Goal: Find specific page/section: Find specific page/section

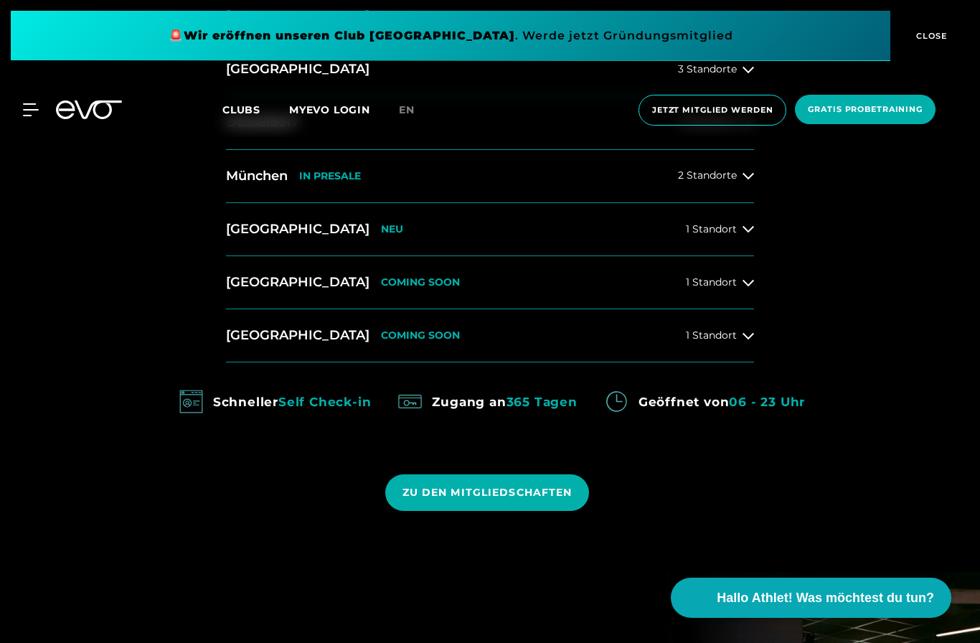
scroll to position [743, 0]
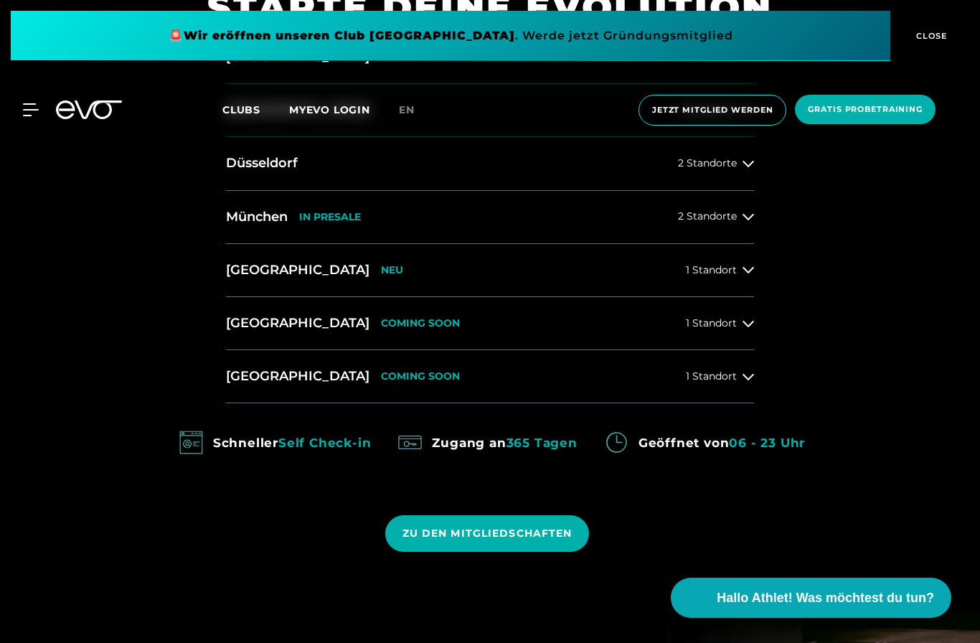
click at [753, 276] on icon at bounding box center [748, 269] width 11 height 11
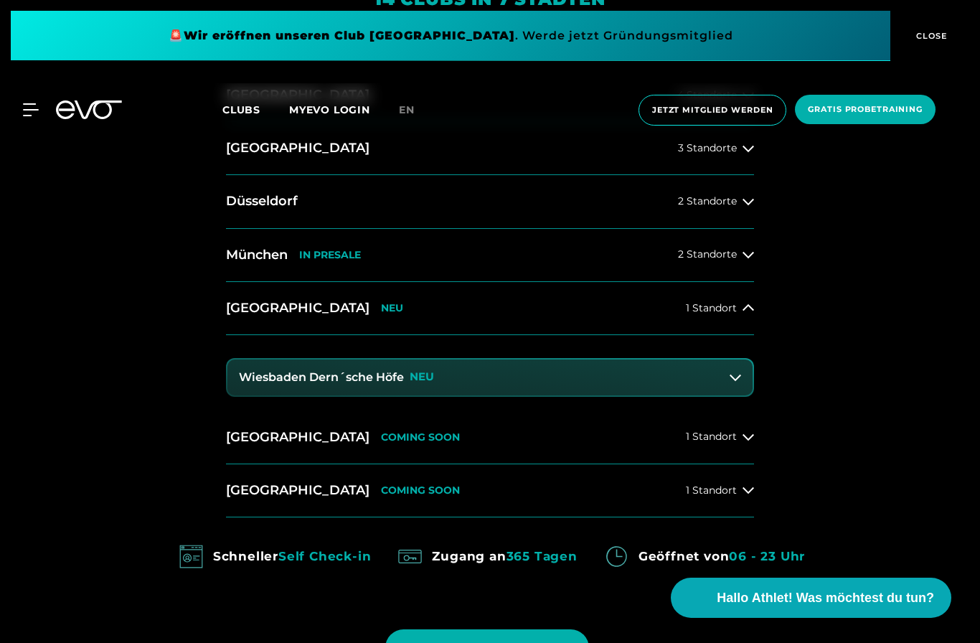
scroll to position [705, 0]
click at [272, 336] on button "[GEOGRAPHIC_DATA] NEU 1 Standort" at bounding box center [490, 309] width 528 height 53
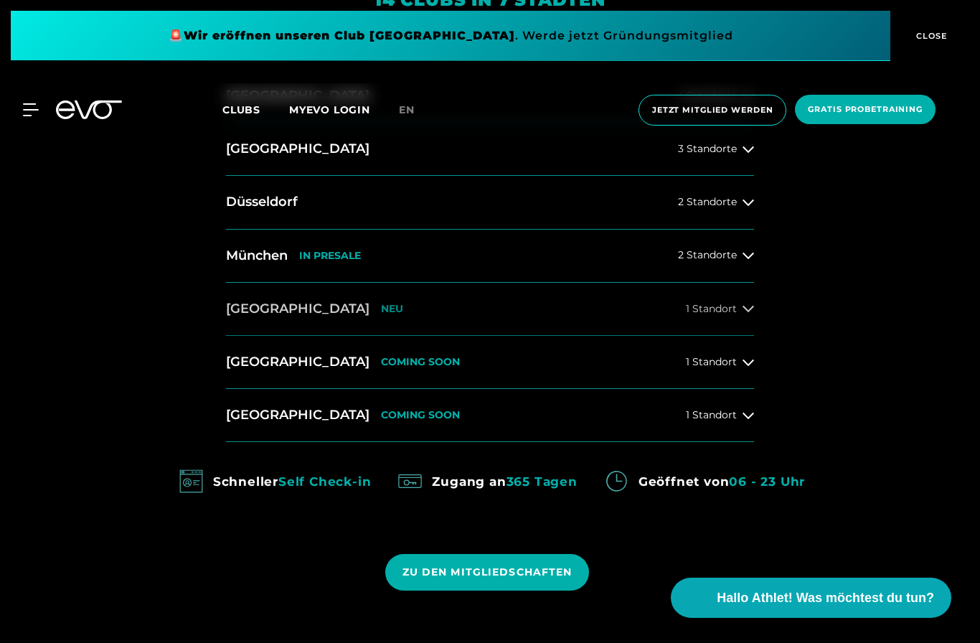
click at [263, 318] on h2 "[GEOGRAPHIC_DATA]" at bounding box center [297, 309] width 143 height 18
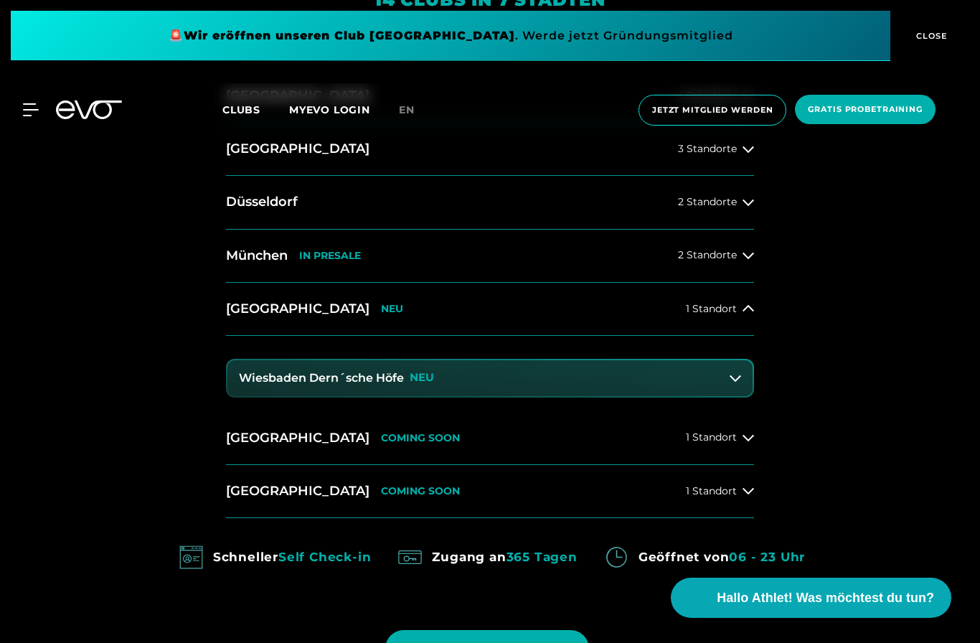
click at [423, 384] on p "NEU" at bounding box center [422, 378] width 24 height 12
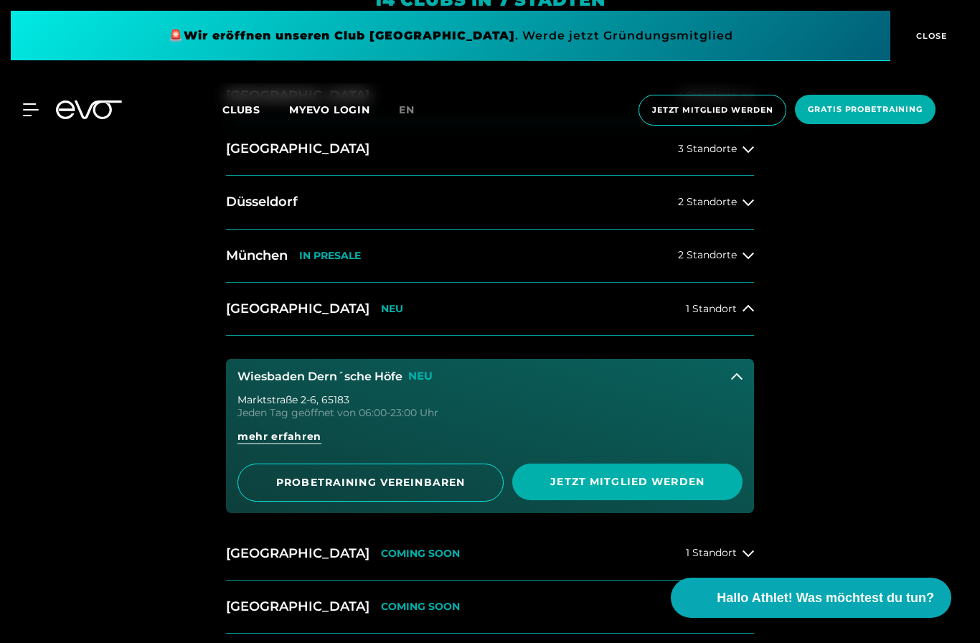
click at [272, 383] on h3 "Wiesbaden Dern´sche Höfe" at bounding box center [319, 376] width 165 height 13
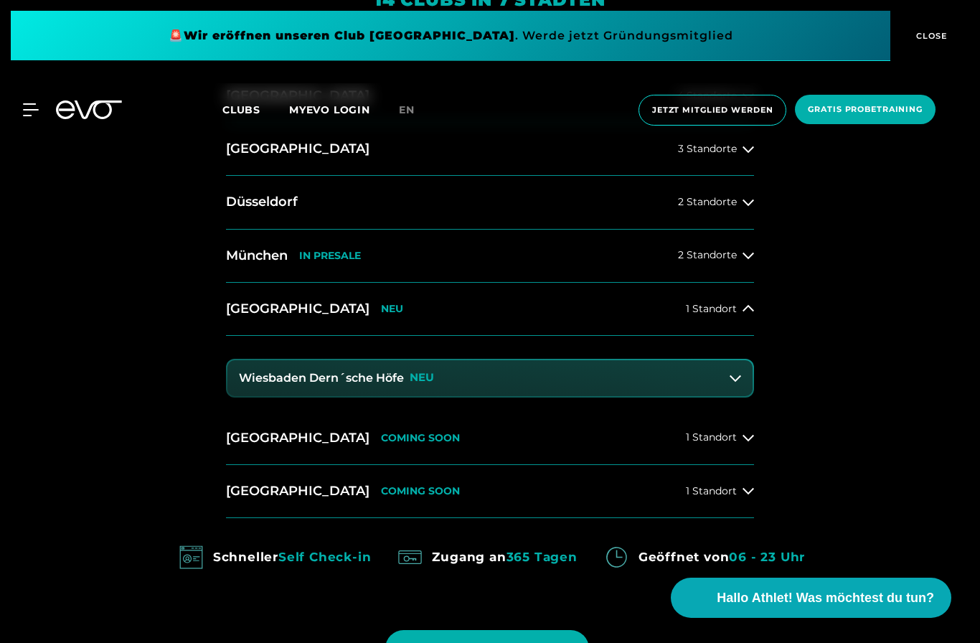
click at [335, 385] on h3 "Wiesbaden Dern´sche Höfe" at bounding box center [321, 378] width 165 height 13
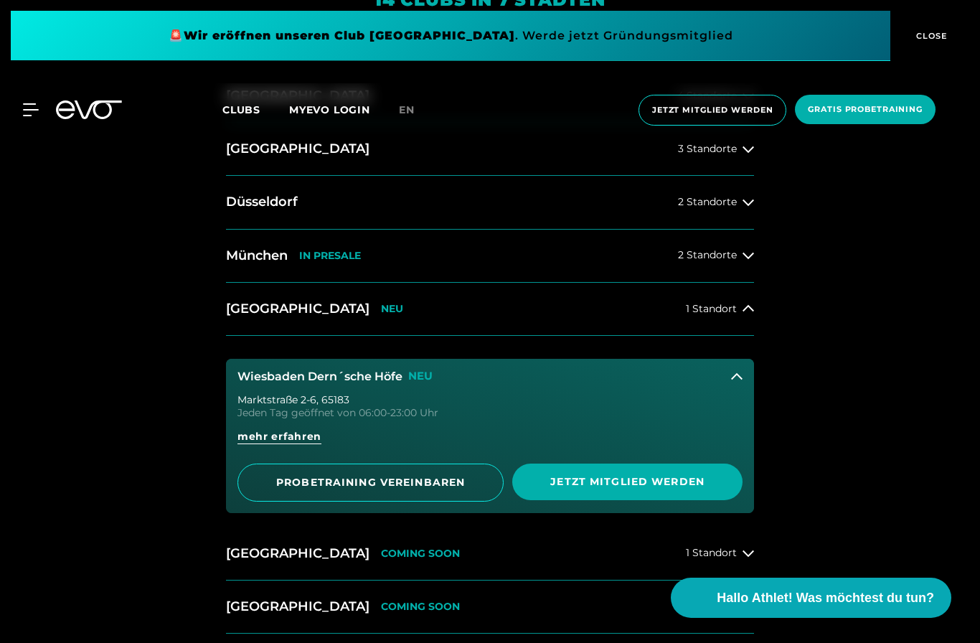
click at [274, 405] on div "[STREET_ADDRESS]" at bounding box center [489, 400] width 505 height 10
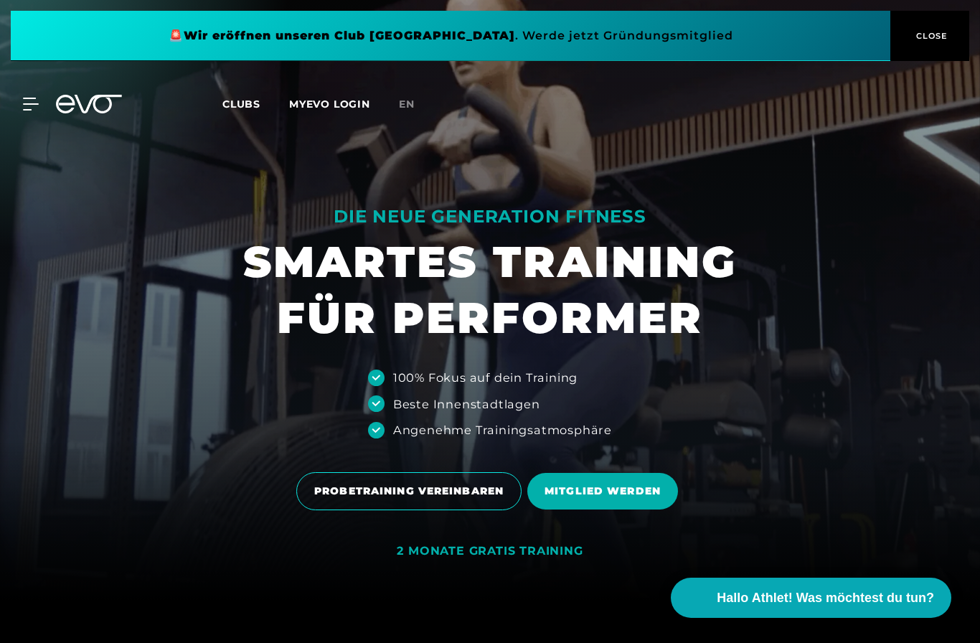
scroll to position [0, 0]
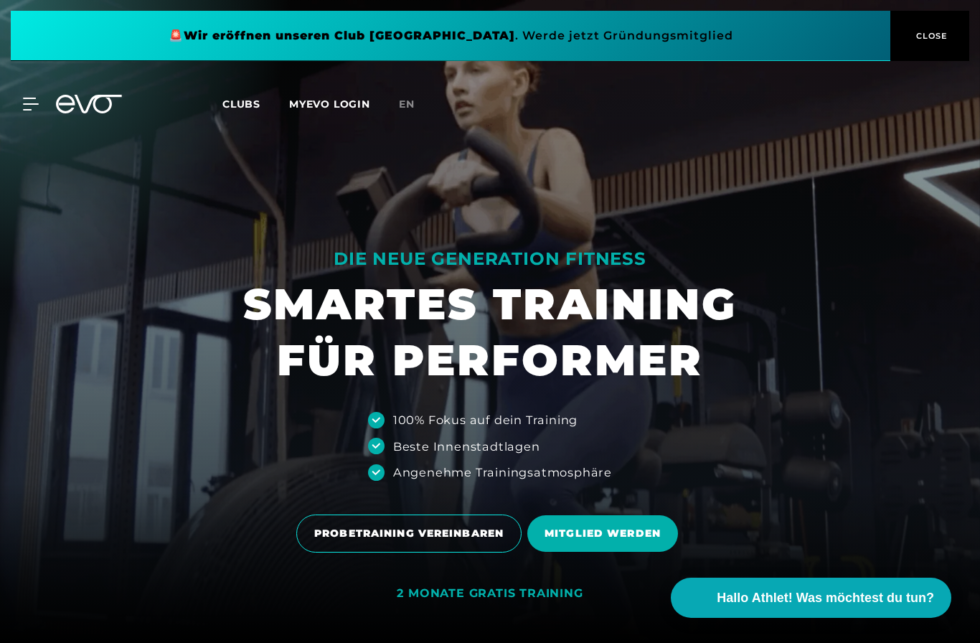
click at [12, 103] on div at bounding box center [22, 104] width 33 height 13
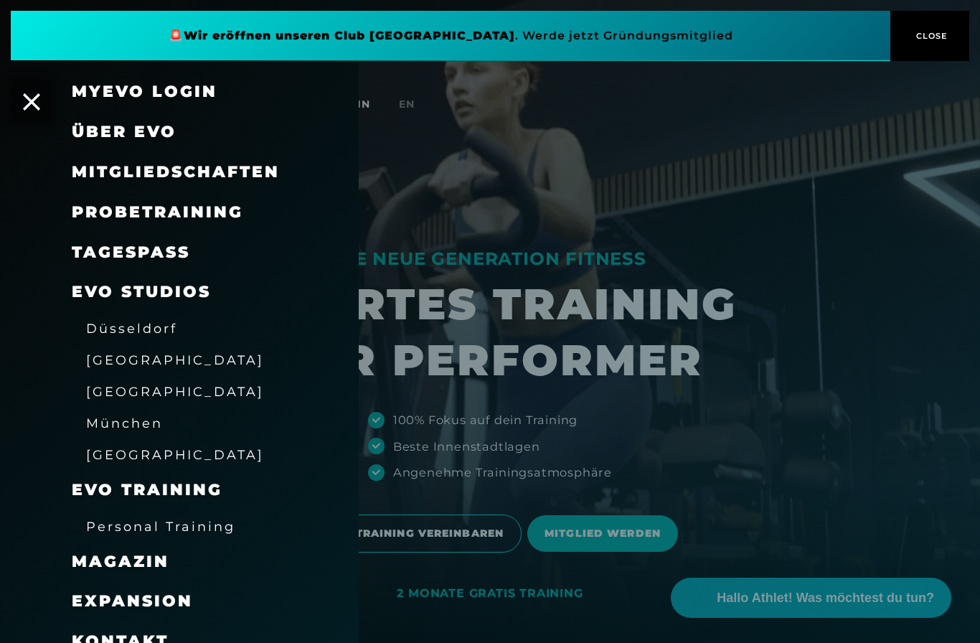
scroll to position [1, 0]
click at [103, 452] on span "[GEOGRAPHIC_DATA]" at bounding box center [175, 454] width 178 height 15
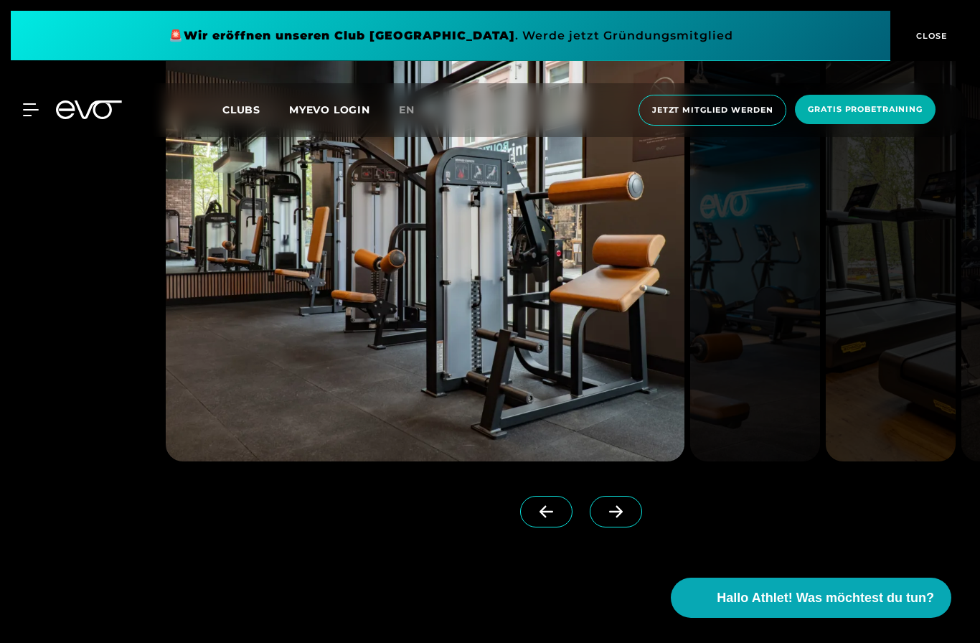
scroll to position [1835, 0]
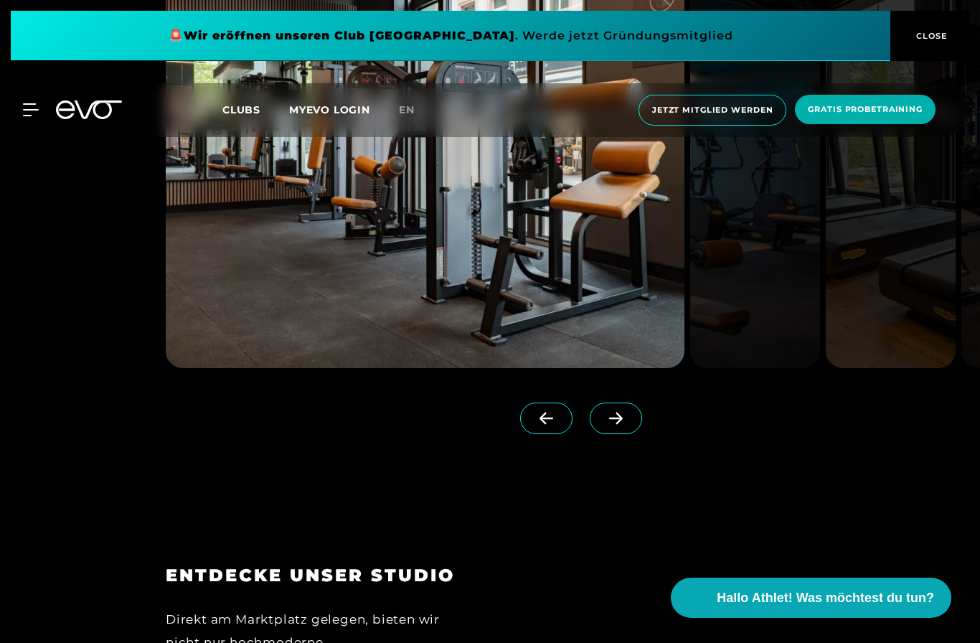
click at [633, 434] on span at bounding box center [616, 419] width 52 height 32
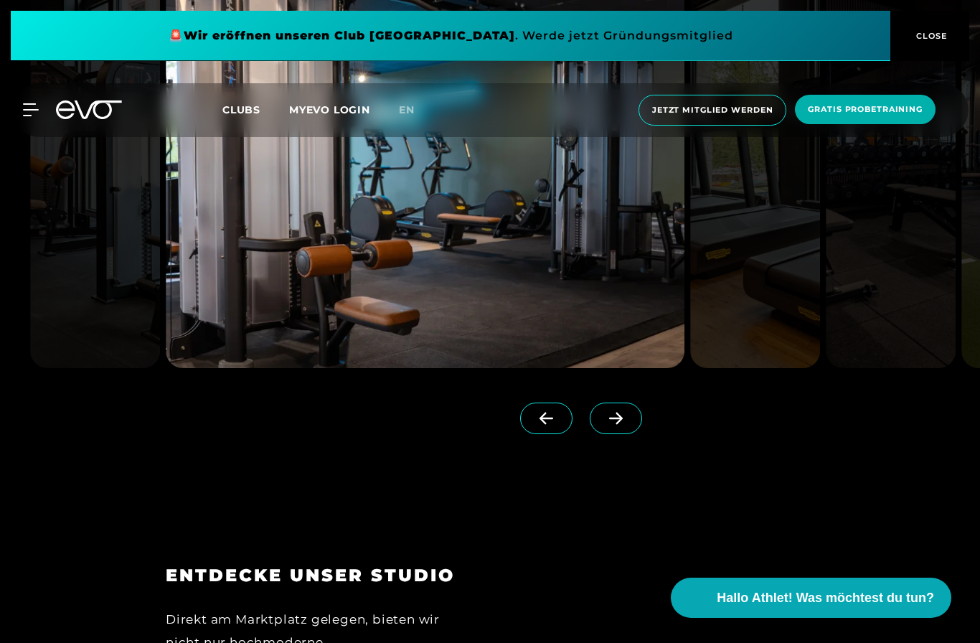
click at [624, 434] on span at bounding box center [616, 419] width 52 height 32
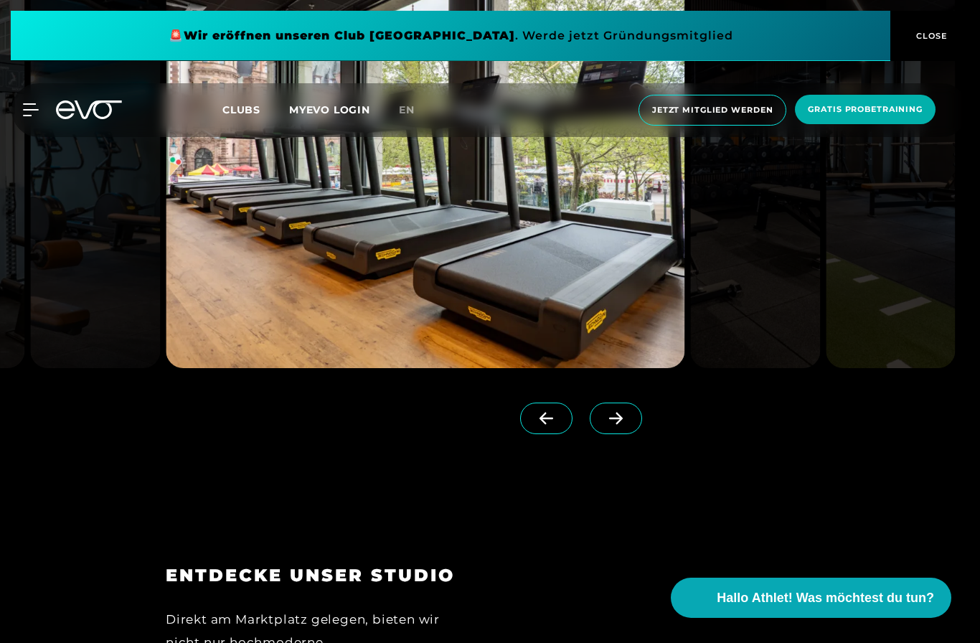
click at [623, 434] on span at bounding box center [616, 419] width 52 height 32
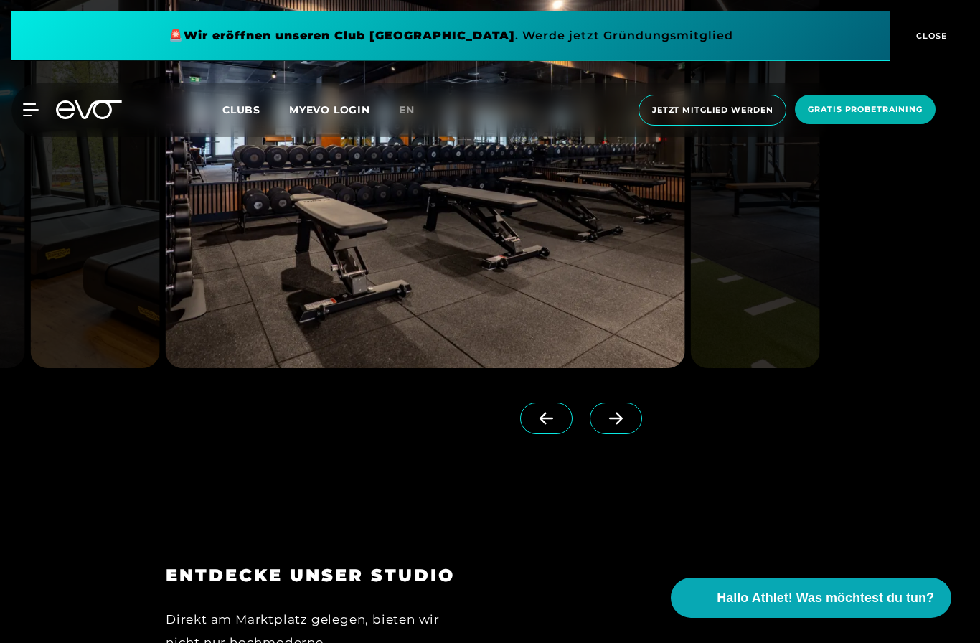
click at [625, 425] on icon at bounding box center [615, 418] width 25 height 13
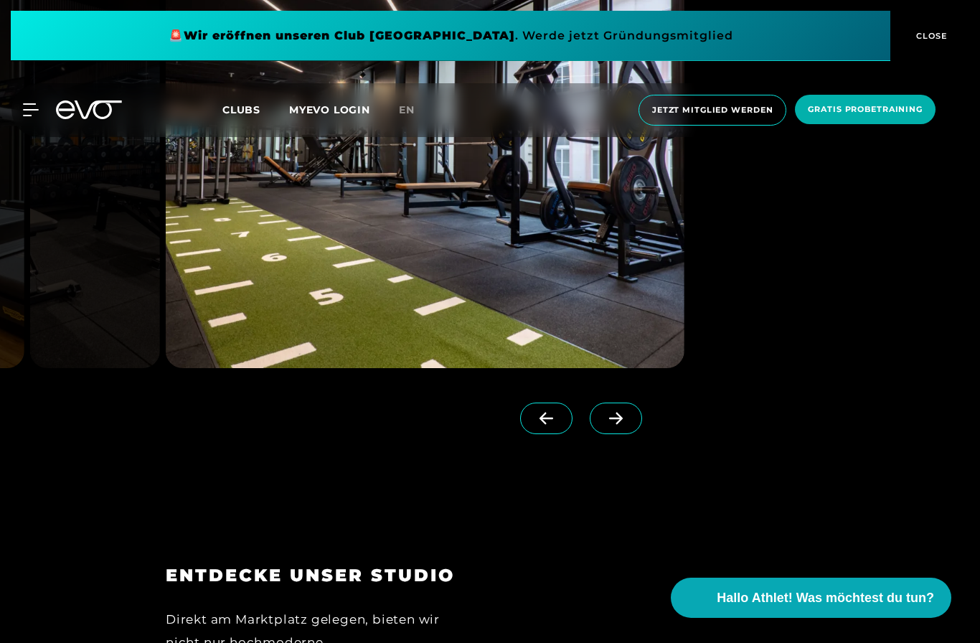
click at [623, 425] on icon at bounding box center [615, 418] width 25 height 13
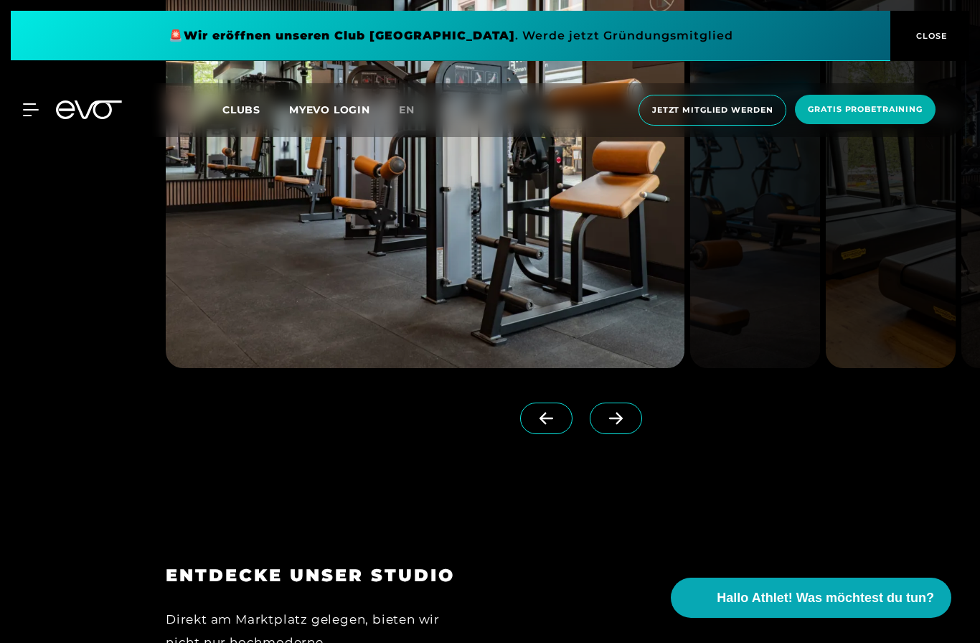
click at [628, 425] on icon at bounding box center [615, 418] width 25 height 13
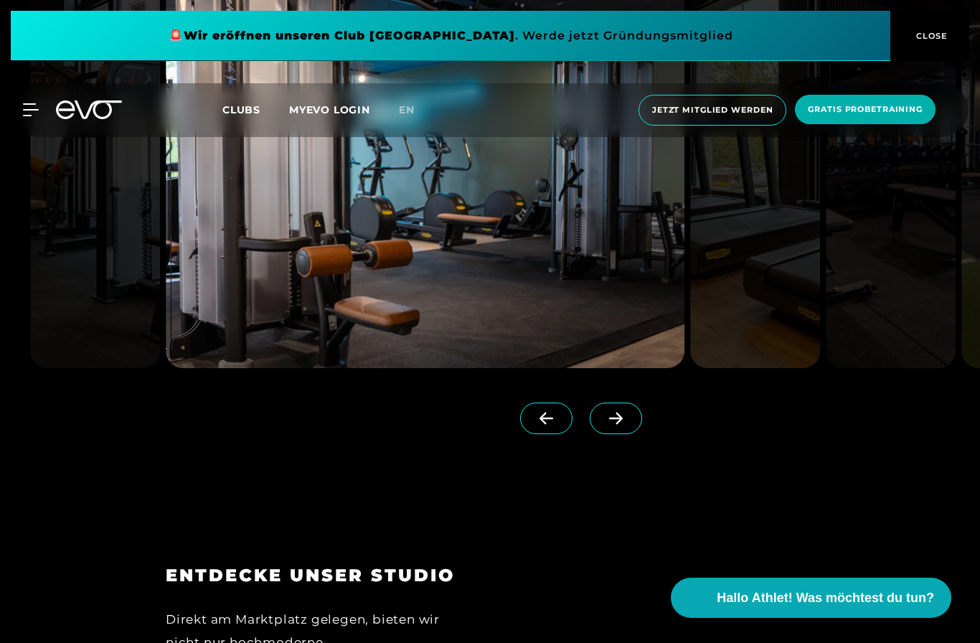
click at [560, 434] on span at bounding box center [546, 419] width 52 height 32
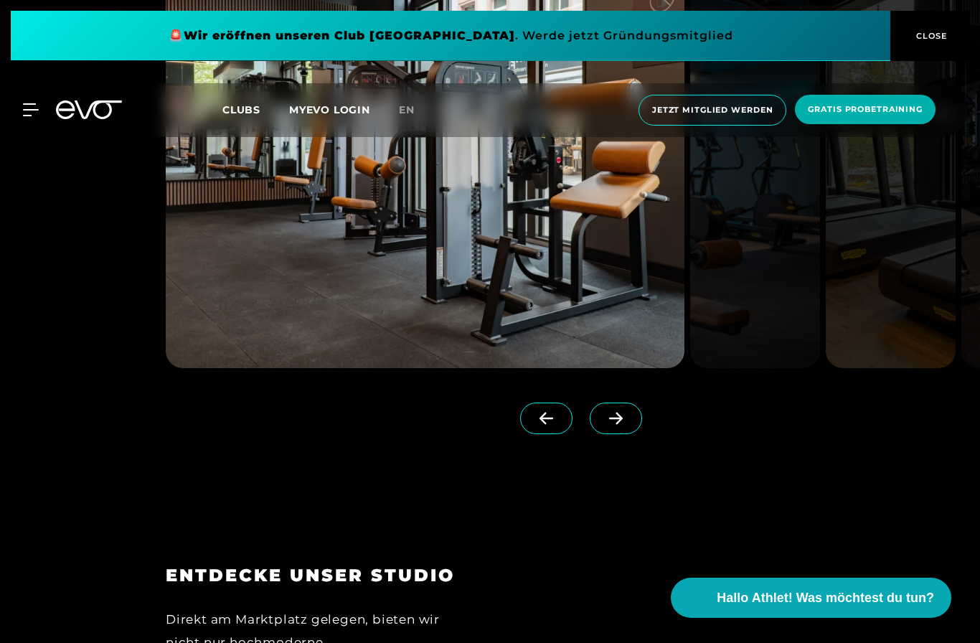
click at [611, 434] on span at bounding box center [616, 419] width 52 height 32
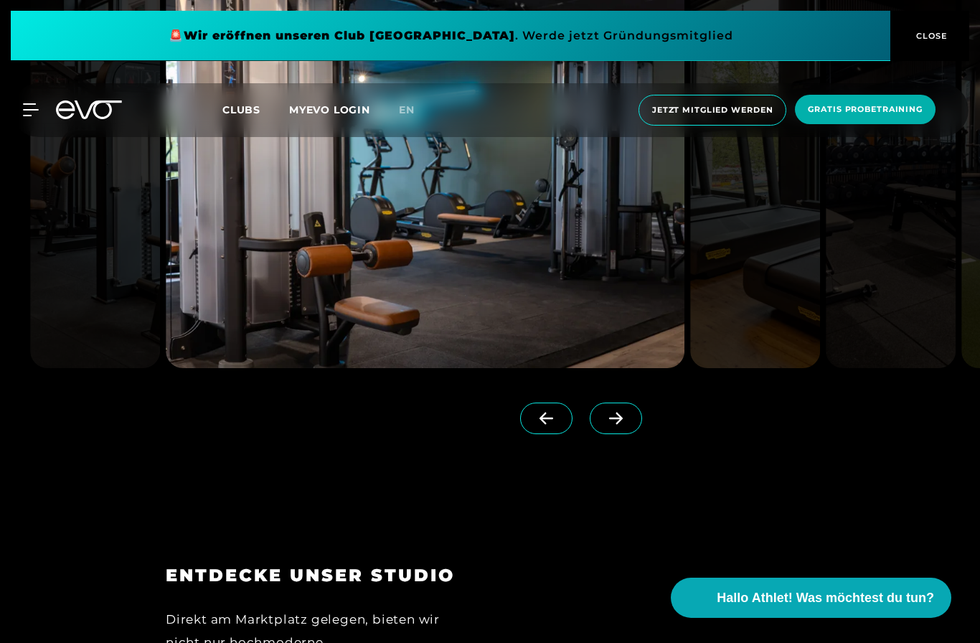
click at [616, 434] on span at bounding box center [616, 419] width 52 height 32
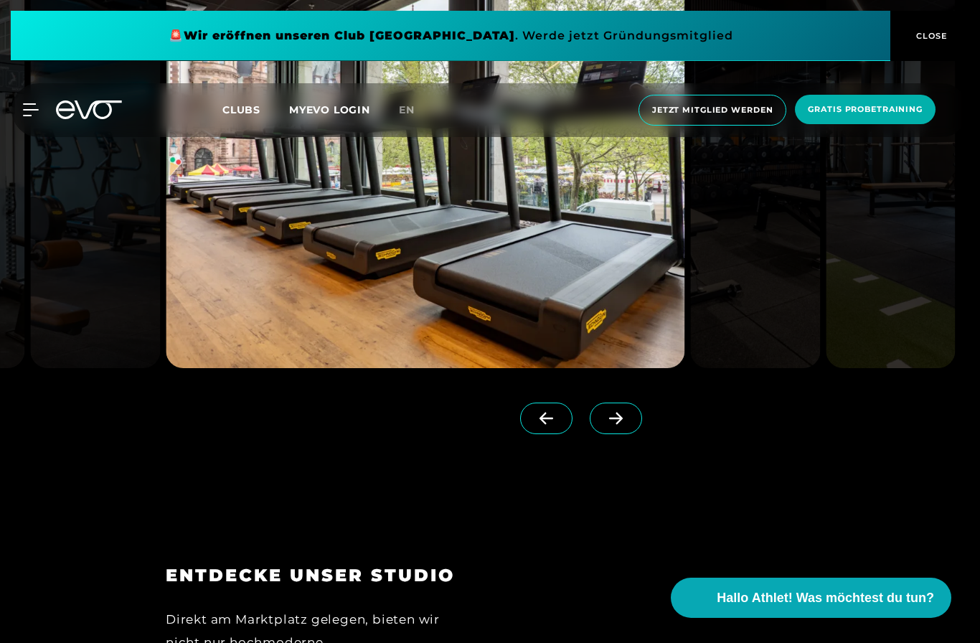
click at [626, 425] on icon at bounding box center [615, 418] width 25 height 13
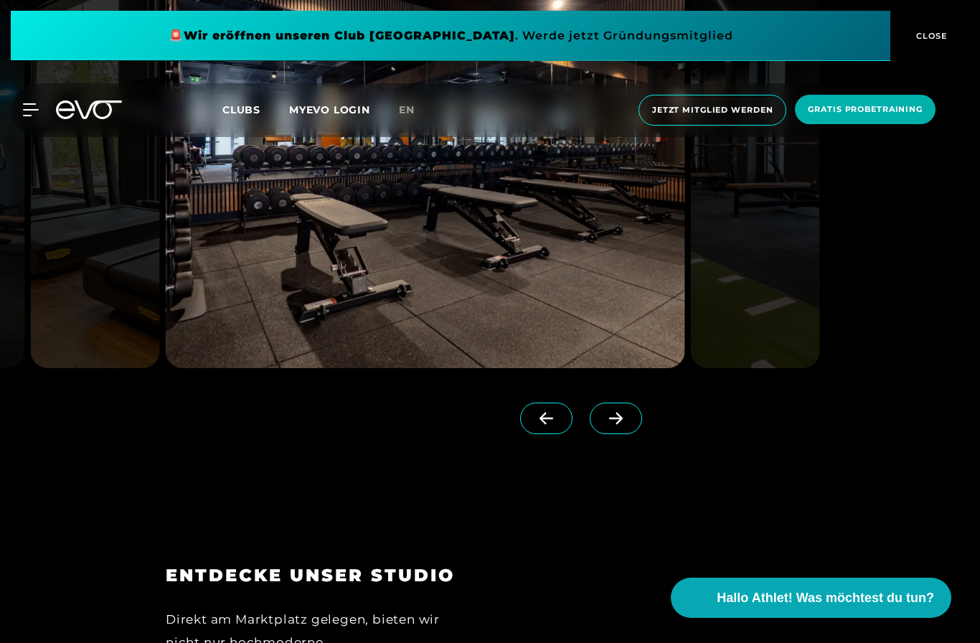
click at [621, 425] on icon at bounding box center [616, 419] width 14 height 12
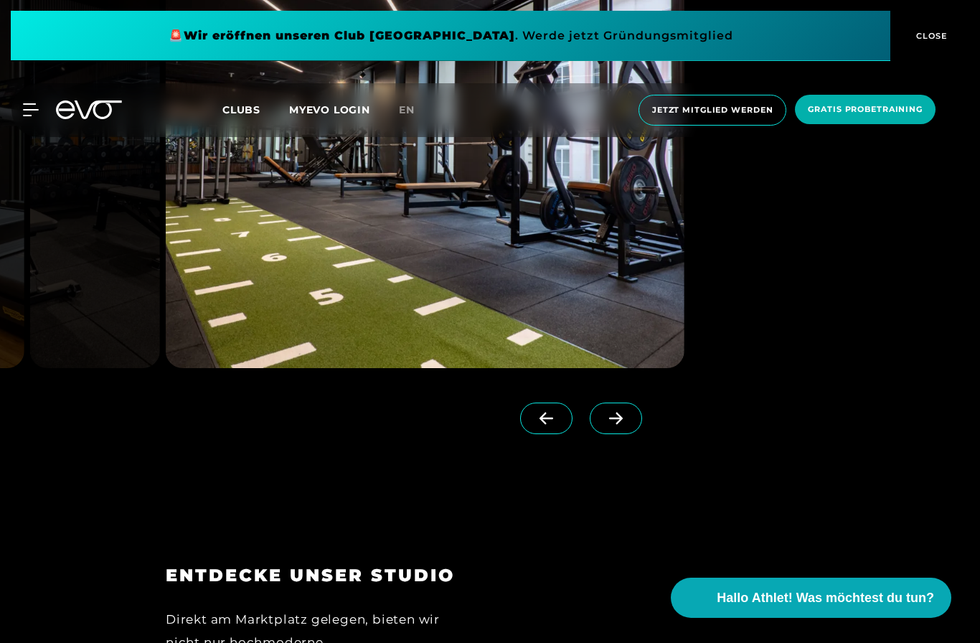
click at [618, 425] on icon at bounding box center [616, 419] width 14 height 12
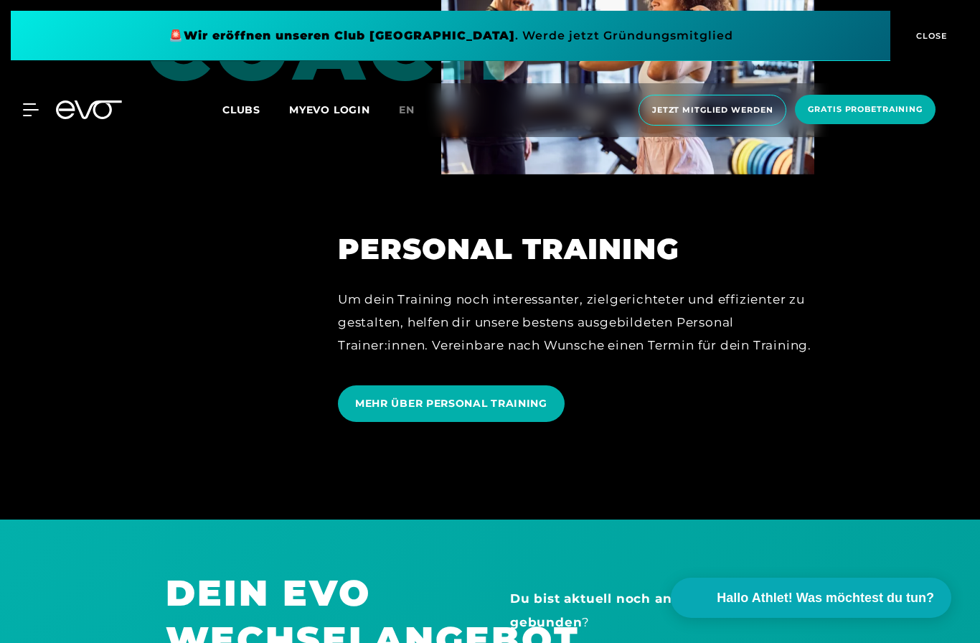
scroll to position [3589, 0]
